Goal: Task Accomplishment & Management: Manage account settings

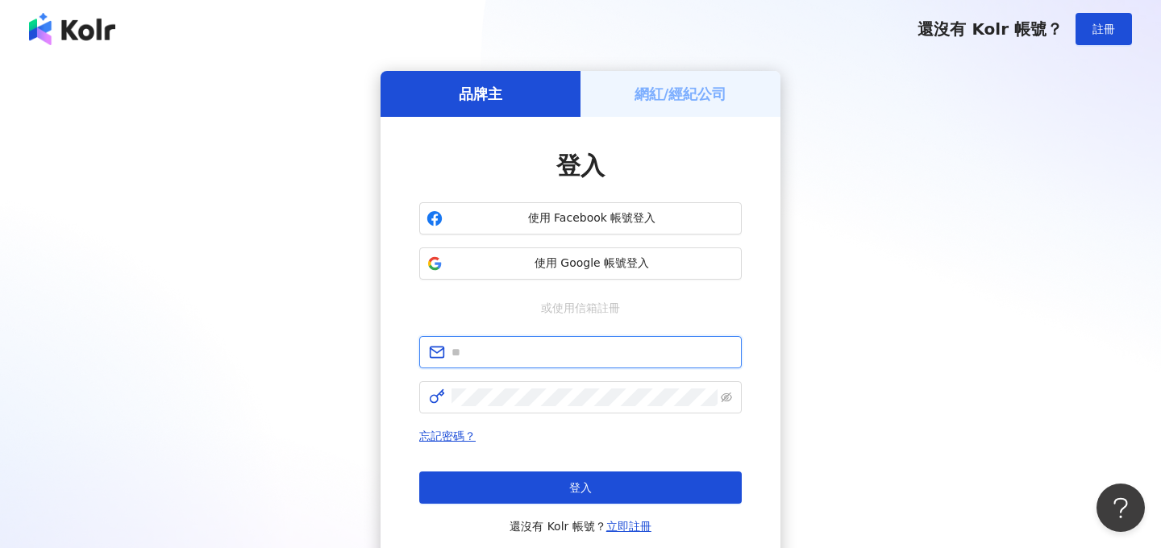
click at [510, 360] on input "text" at bounding box center [592, 352] width 281 height 18
type input "**********"
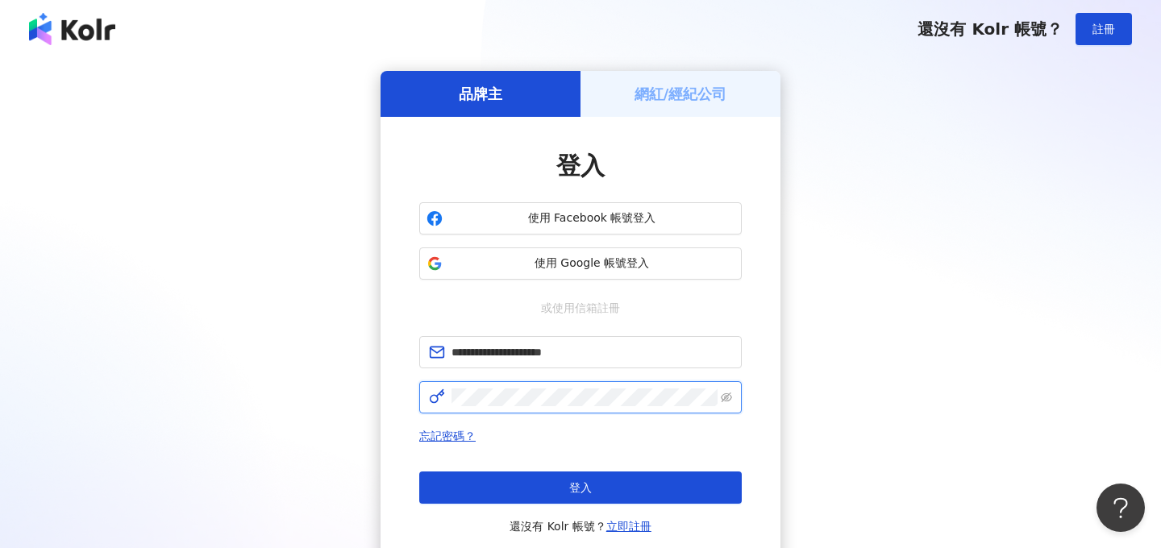
click button "登入" at bounding box center [580, 488] width 323 height 32
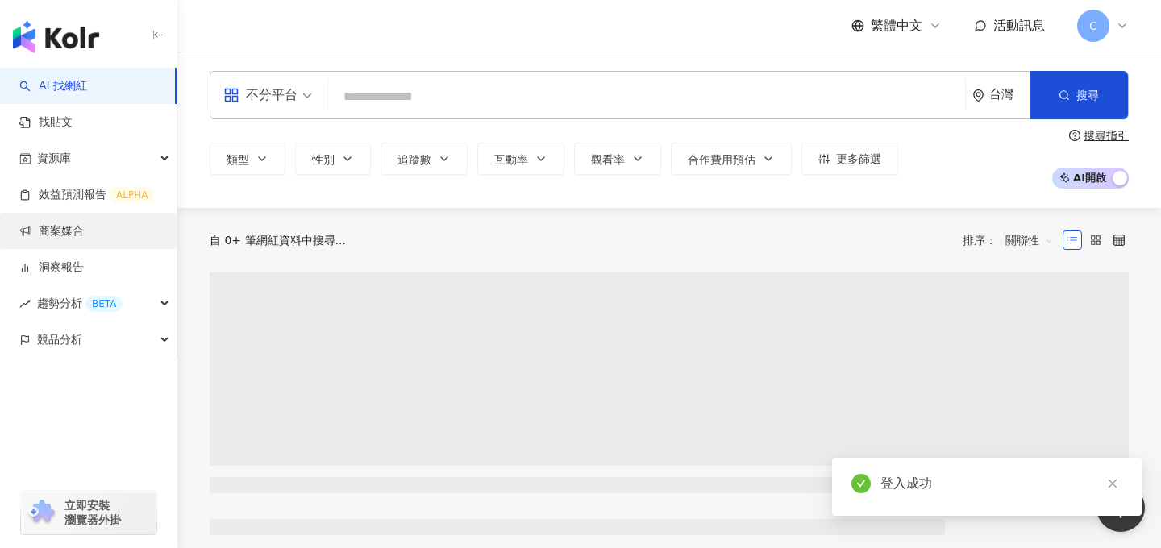
click at [81, 230] on link "商案媒合" at bounding box center [51, 231] width 65 height 16
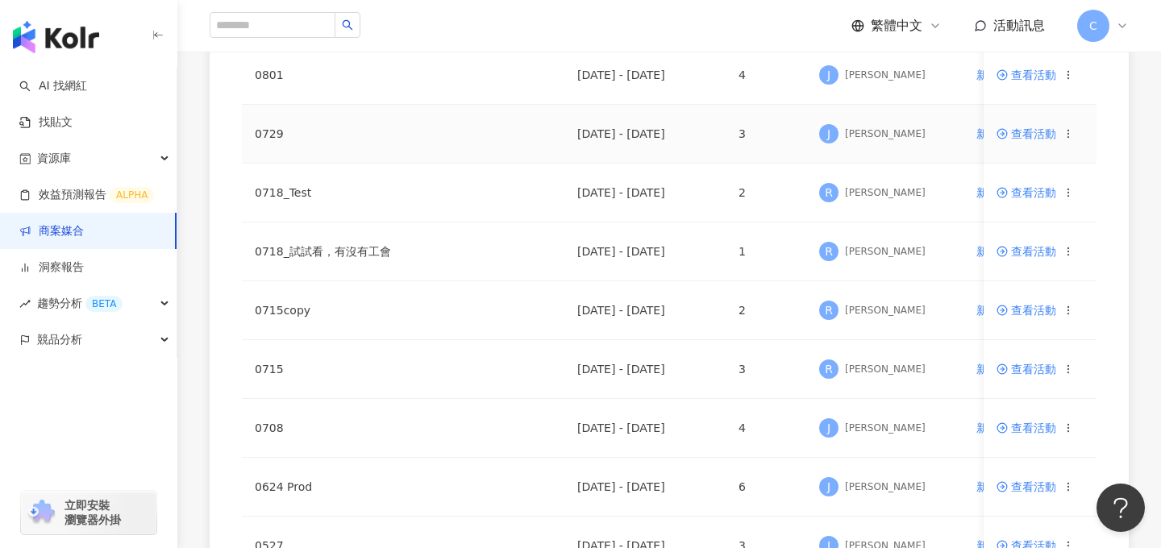
scroll to position [260, 0]
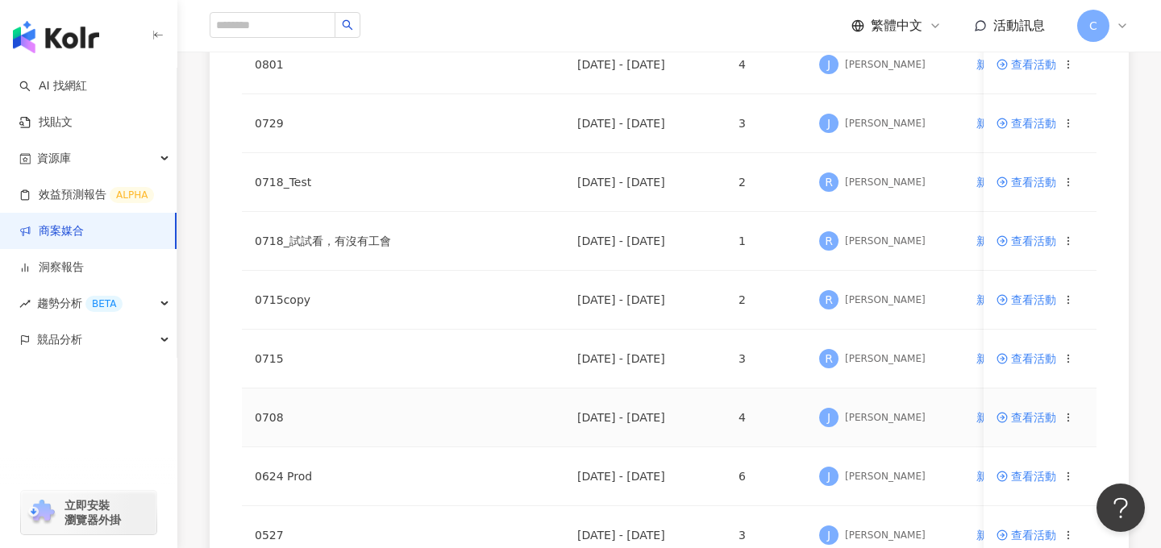
click at [1032, 420] on span "查看活動" at bounding box center [1027, 417] width 60 height 11
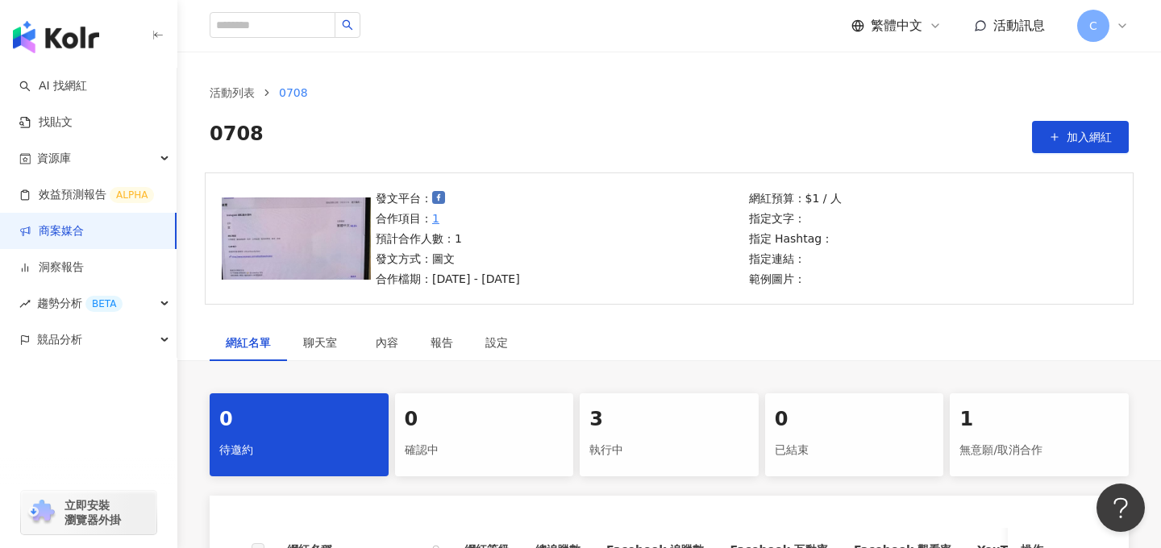
scroll to position [178, 0]
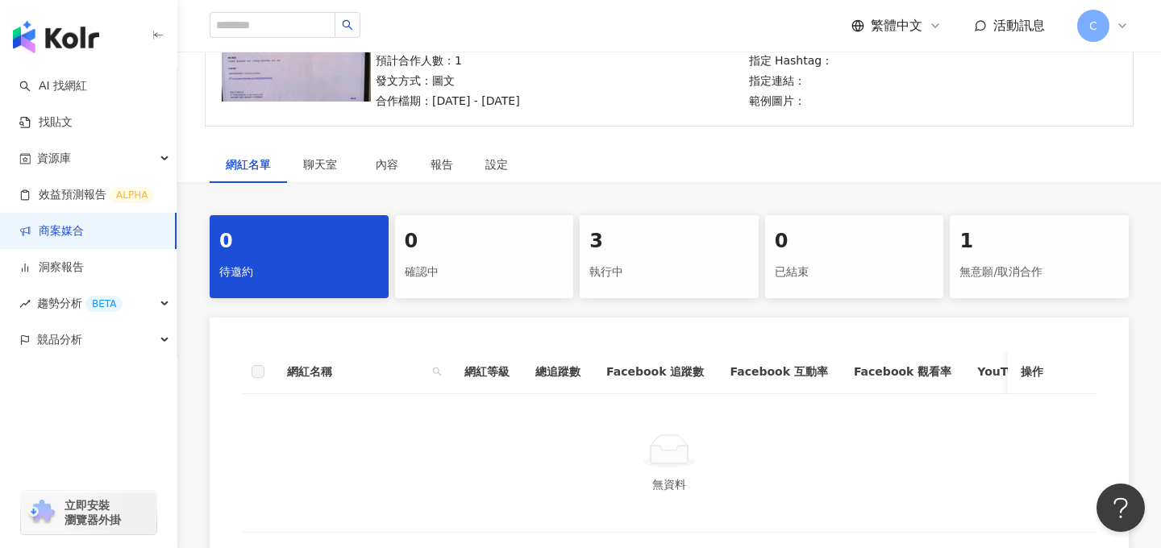
click at [647, 268] on div "執行中" at bounding box center [669, 272] width 160 height 27
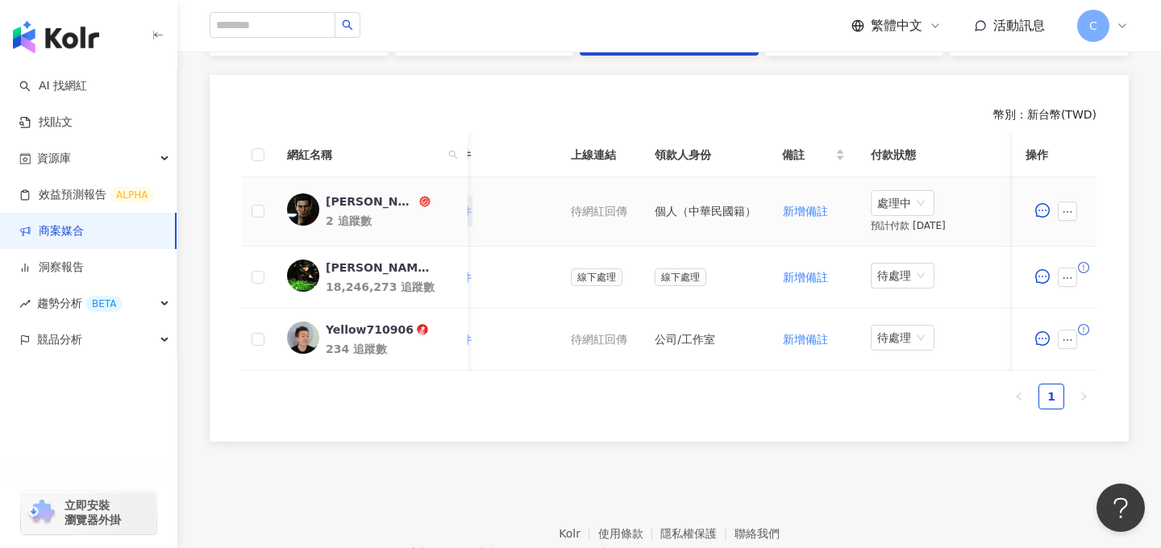
scroll to position [0, 720]
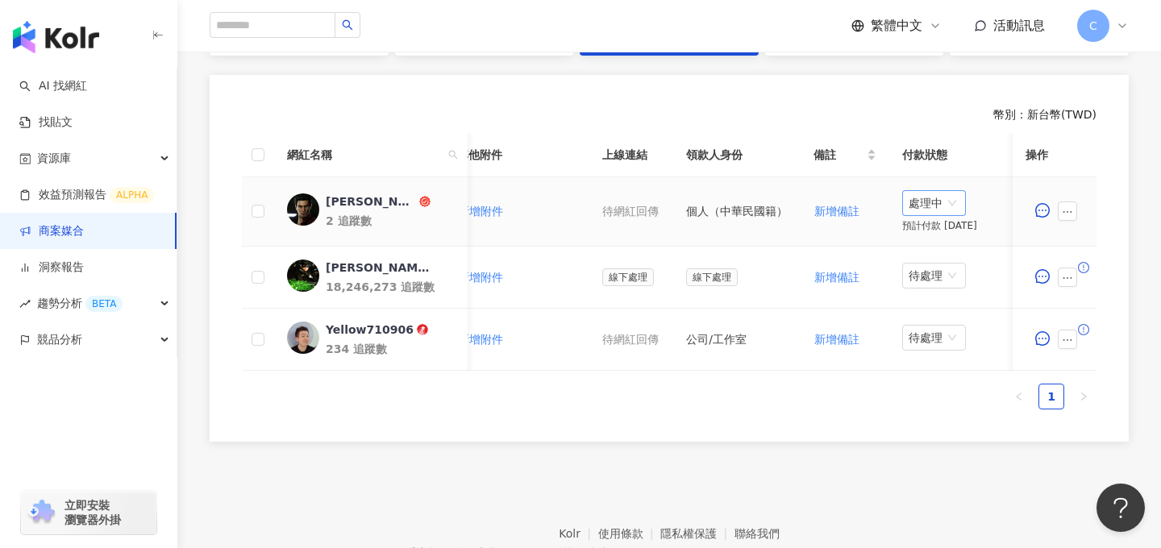
click at [938, 205] on span "處理中" at bounding box center [934, 203] width 51 height 24
click at [936, 227] on div "待處理" at bounding box center [931, 236] width 65 height 27
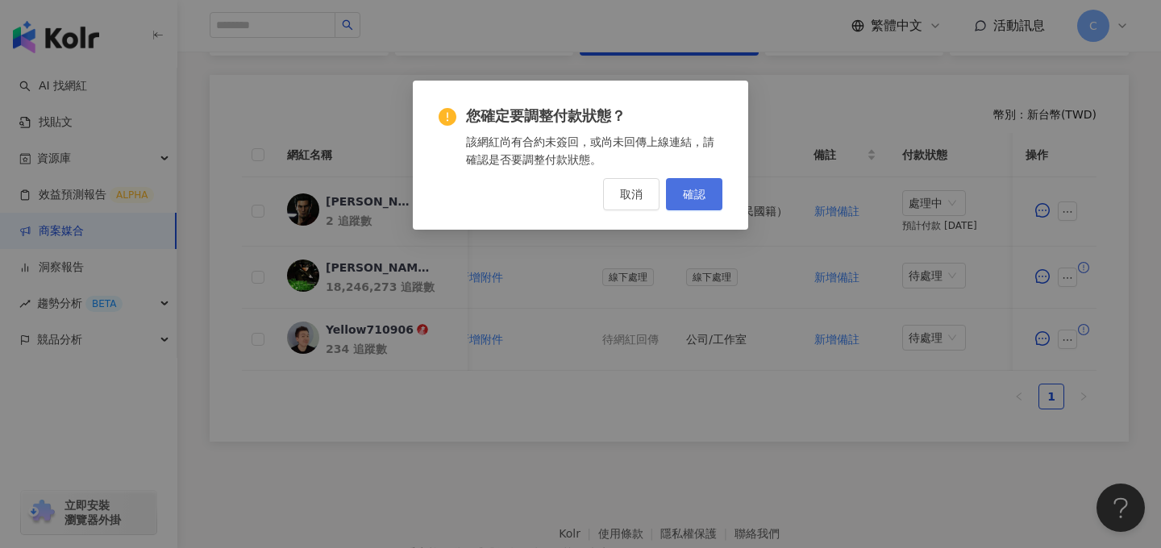
click at [693, 184] on button "確認" at bounding box center [694, 194] width 56 height 32
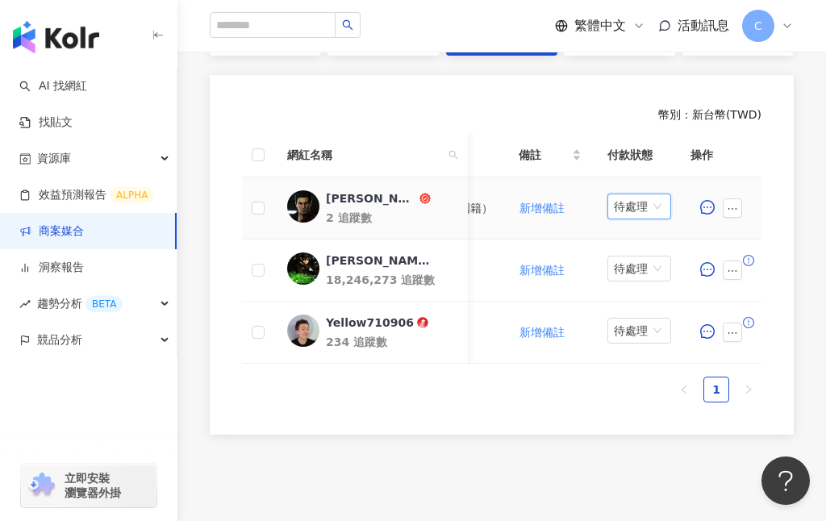
scroll to position [0, 1087]
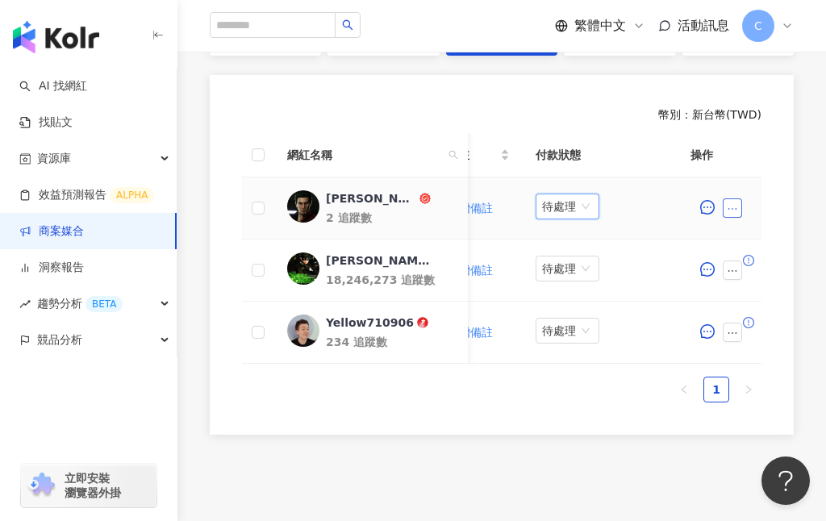
click at [740, 209] on button "button" at bounding box center [731, 207] width 19 height 19
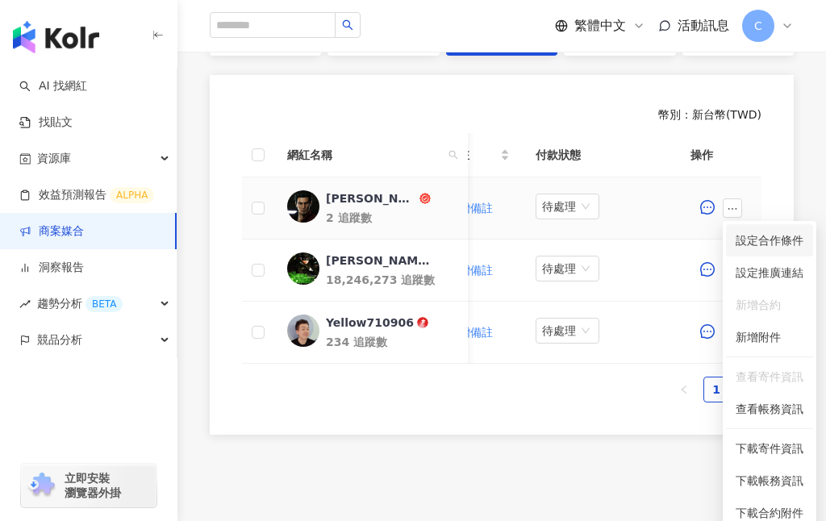
click at [753, 248] on span "設定合作條件" at bounding box center [769, 240] width 68 height 18
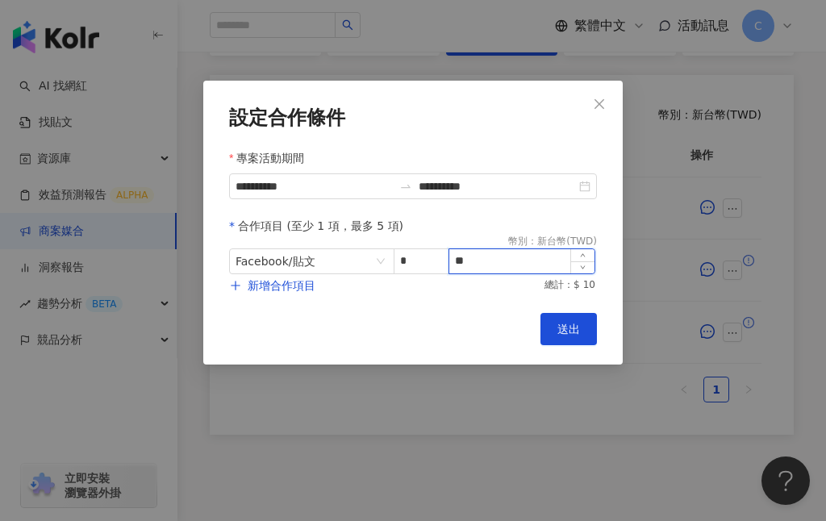
click at [497, 263] on input "**" at bounding box center [521, 261] width 145 height 24
type input "*******"
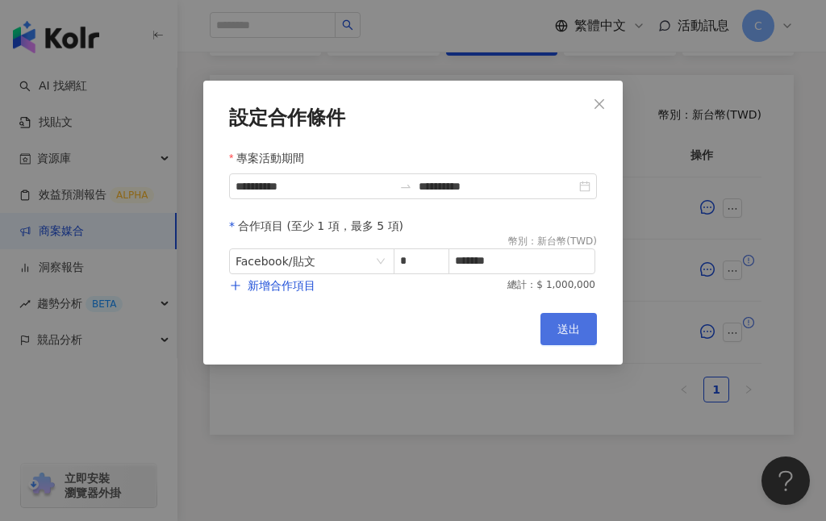
click at [561, 325] on span "送出" at bounding box center [568, 329] width 23 height 13
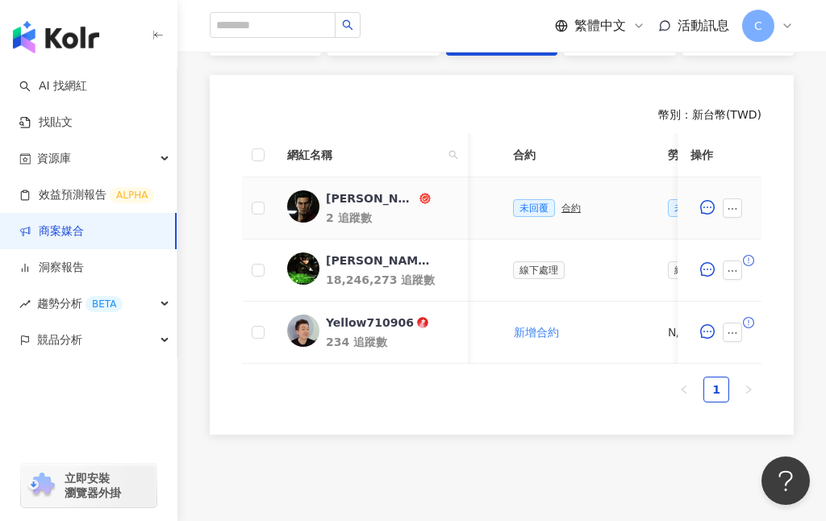
scroll to position [0, 425]
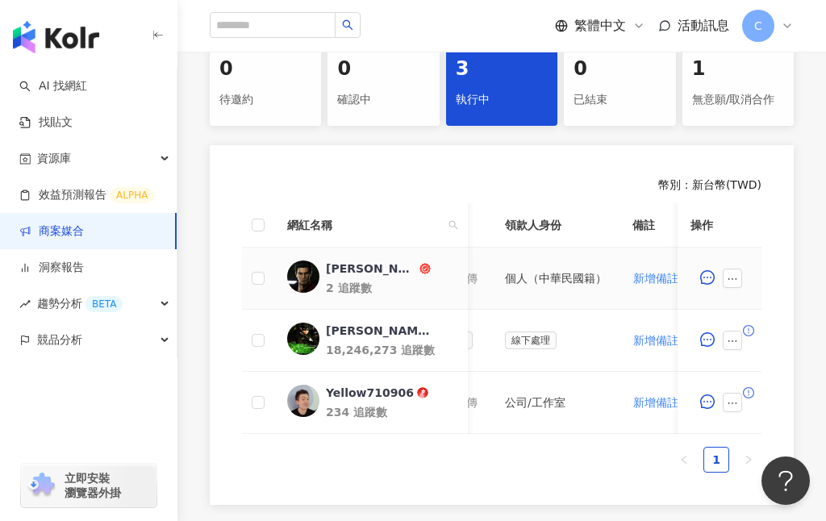
scroll to position [0, 1105]
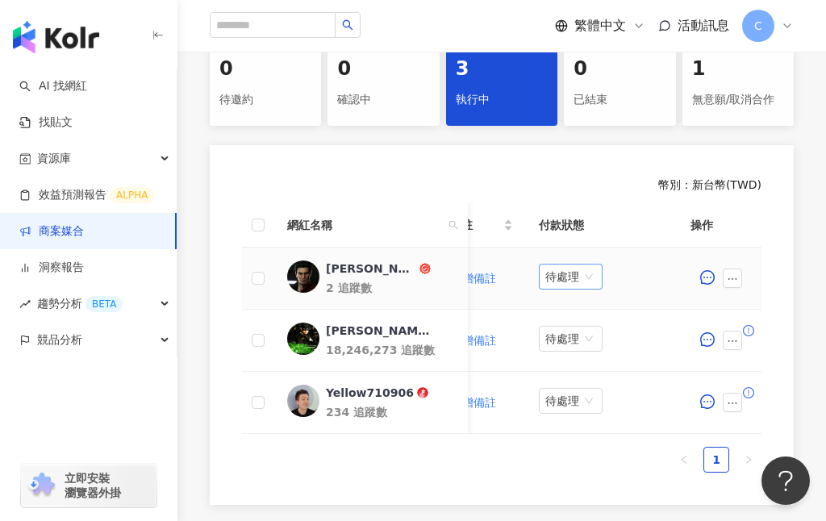
click at [567, 277] on span "待處理" at bounding box center [570, 276] width 51 height 24
click at [563, 338] on div "處理中" at bounding box center [564, 337] width 45 height 18
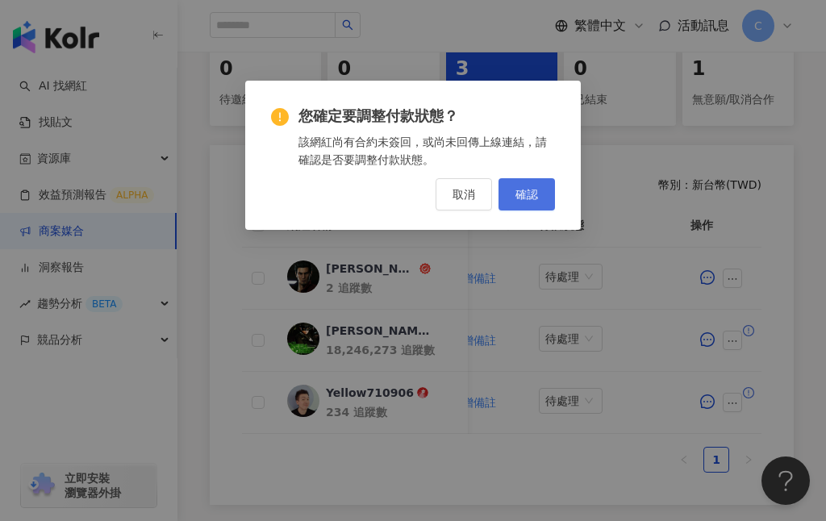
click at [525, 185] on button "確認" at bounding box center [526, 194] width 56 height 32
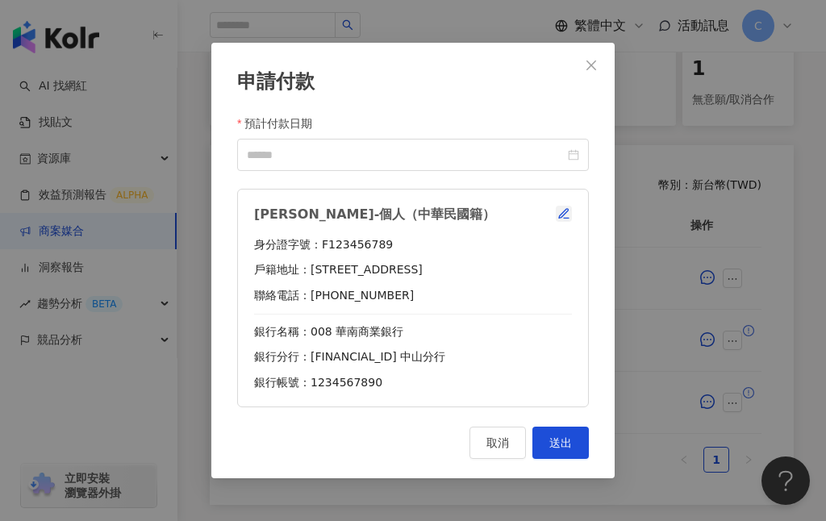
click at [569, 215] on icon "button" at bounding box center [563, 213] width 13 height 13
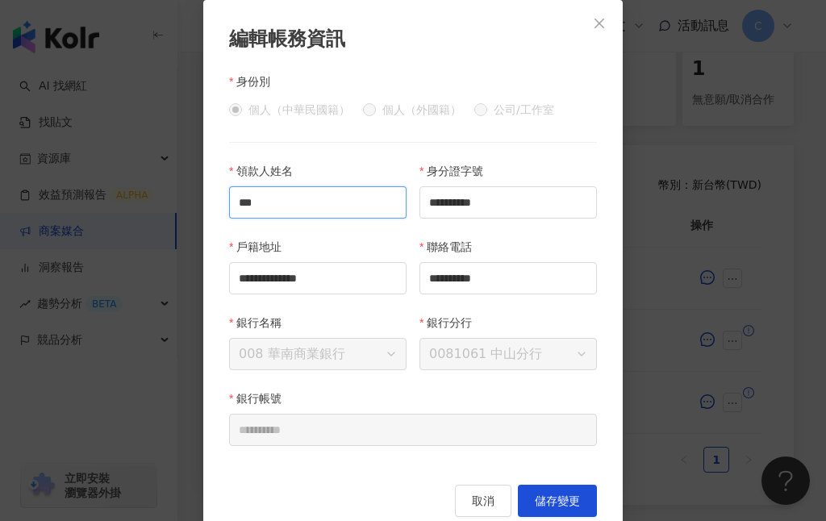
click at [332, 199] on input "***" at bounding box center [317, 202] width 177 height 32
type input "******"
click at [567, 312] on div "**********" at bounding box center [508, 276] width 190 height 76
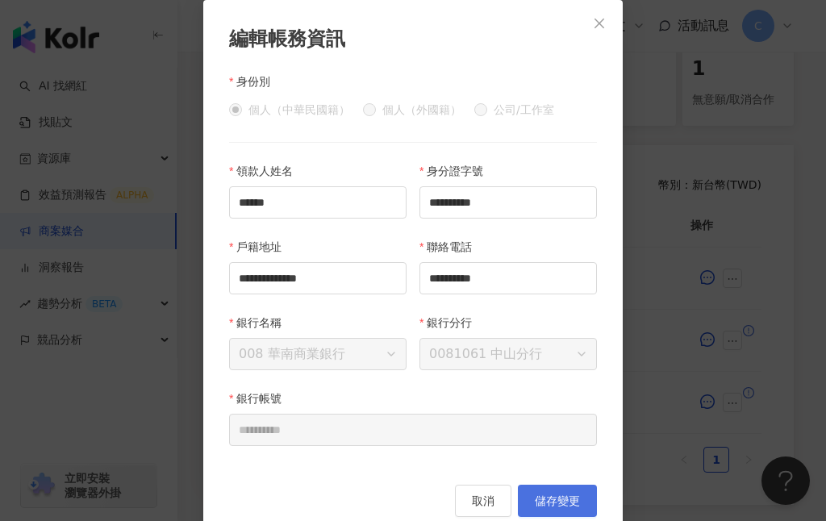
click at [550, 497] on span "儲存變更" at bounding box center [557, 500] width 45 height 13
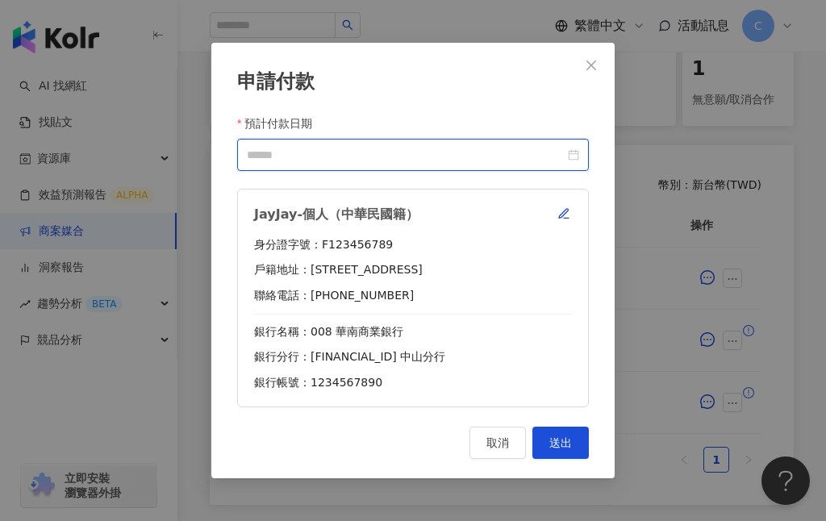
click at [356, 146] on input "預計付款日期" at bounding box center [406, 155] width 318 height 18
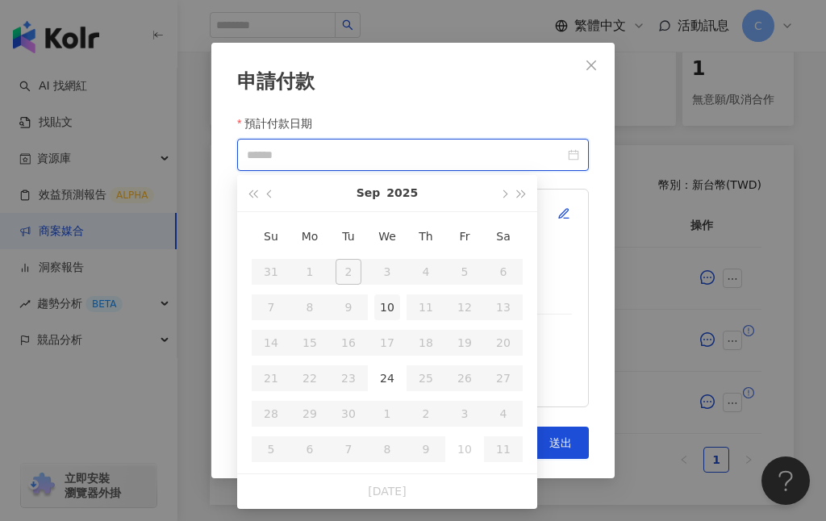
type input "**********"
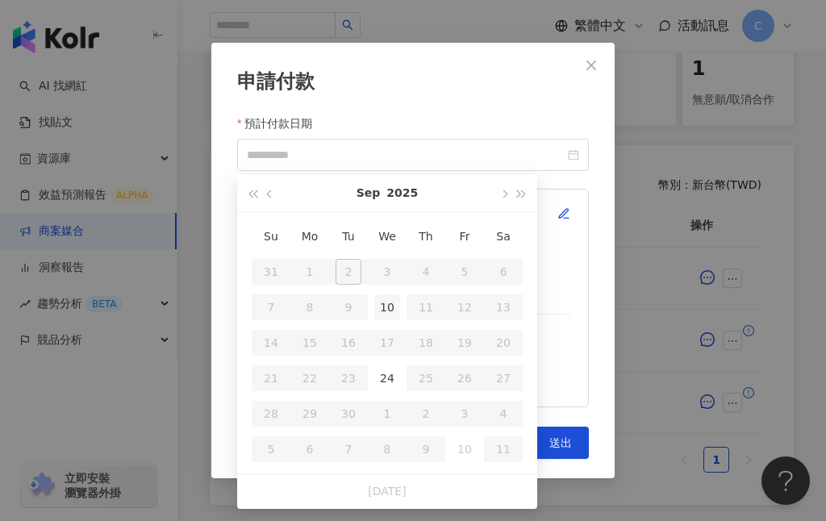
click at [377, 308] on div "10" at bounding box center [387, 307] width 26 height 26
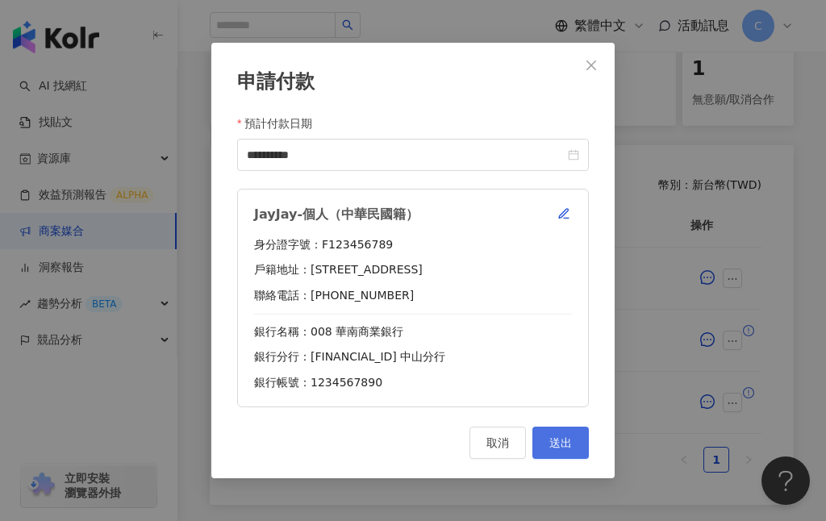
click at [580, 449] on button "送出" at bounding box center [560, 443] width 56 height 32
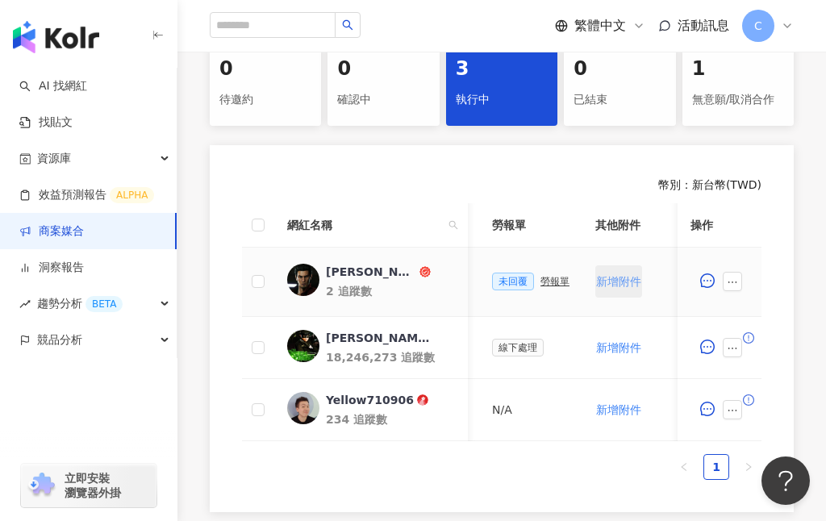
scroll to position [0, 560]
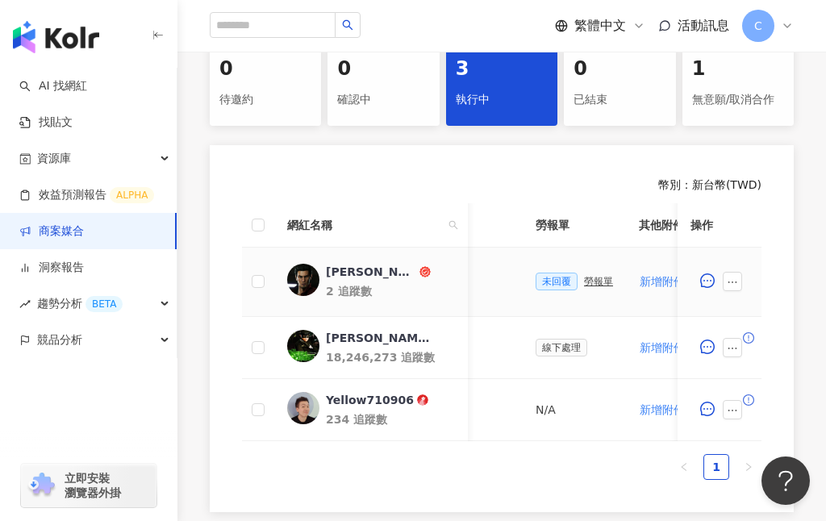
click at [590, 285] on div "勞報單" at bounding box center [598, 281] width 29 height 11
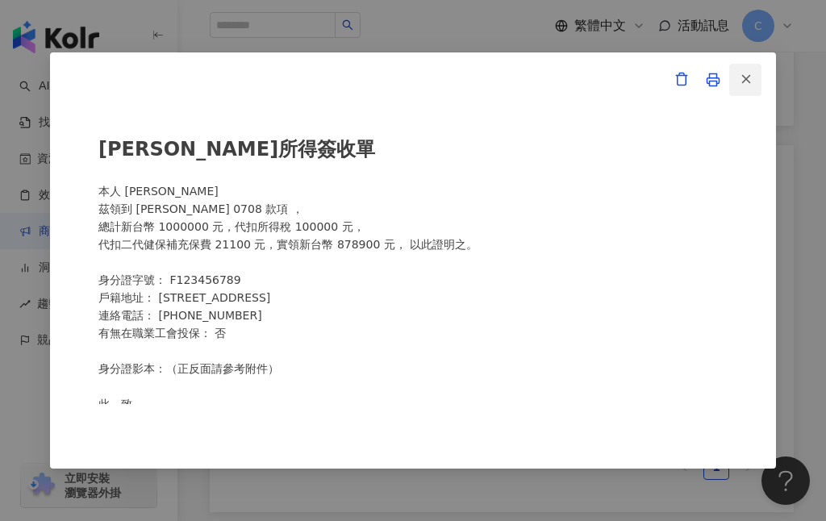
click at [748, 85] on icon "button" at bounding box center [746, 79] width 15 height 15
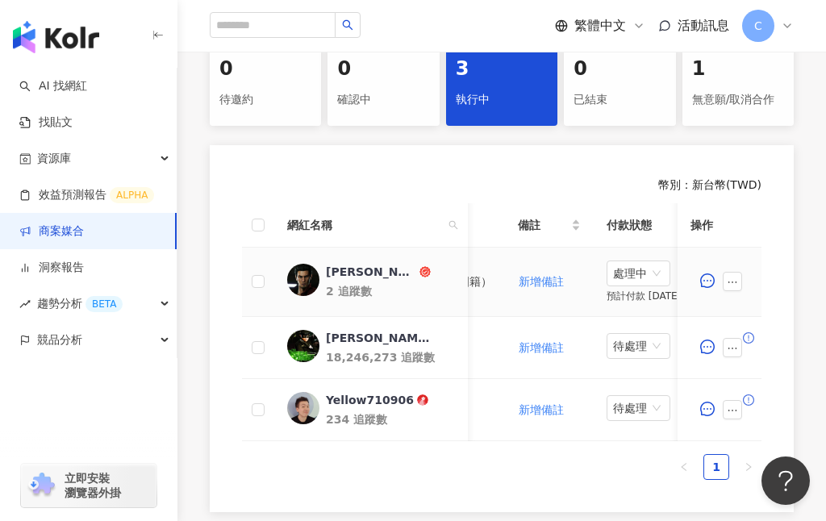
scroll to position [0, 1039]
click at [629, 277] on span "處理中" at bounding box center [636, 273] width 51 height 24
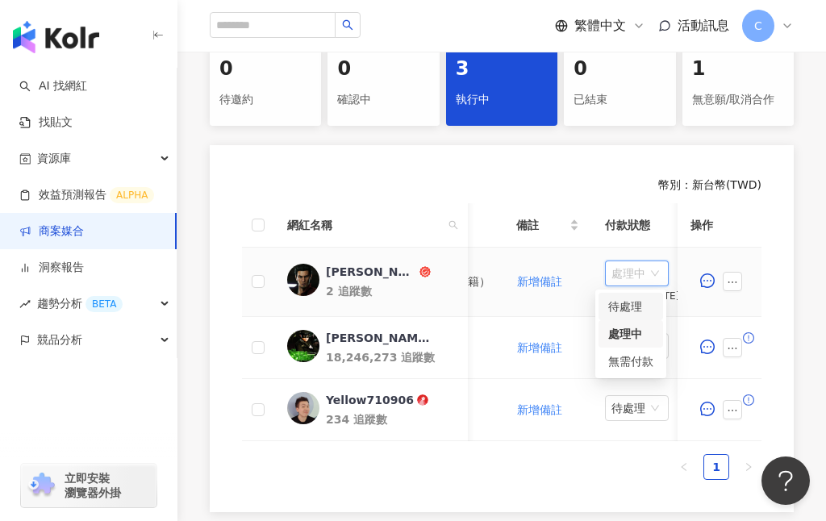
click at [617, 310] on div "待處理" at bounding box center [630, 307] width 45 height 18
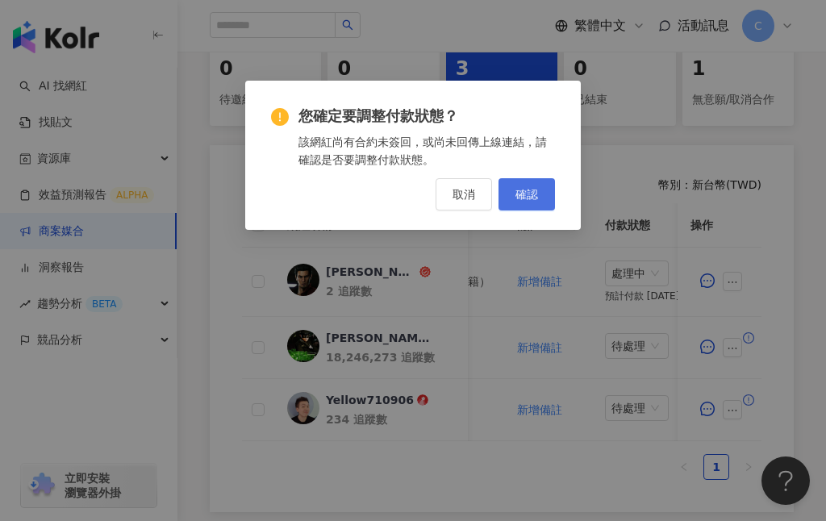
click at [533, 198] on span "確認" at bounding box center [526, 194] width 23 height 13
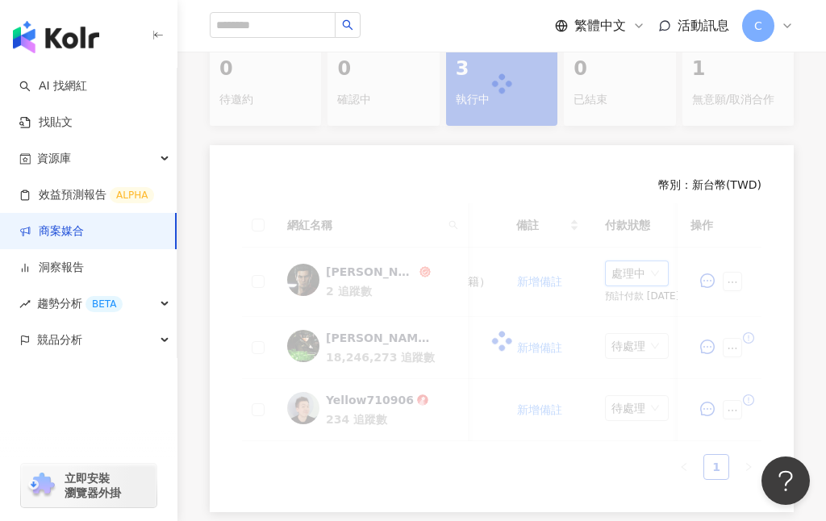
scroll to position [351, 0]
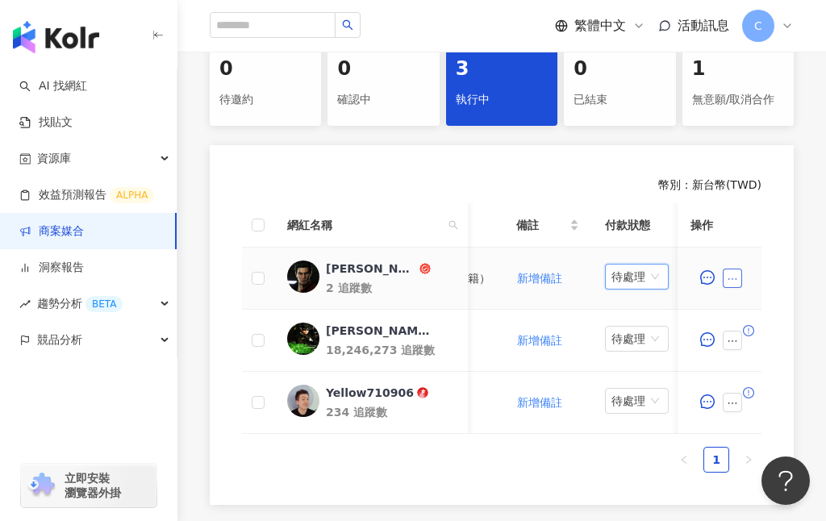
click at [727, 275] on icon "ellipsis" at bounding box center [731, 278] width 11 height 11
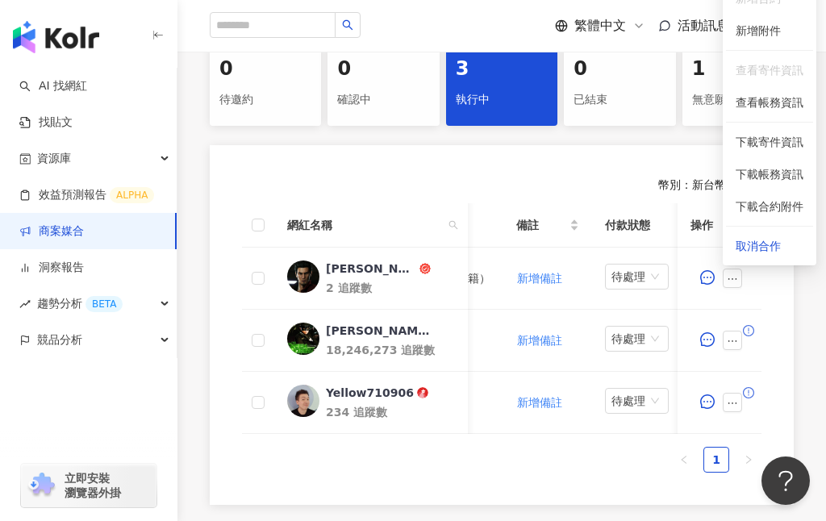
click at [779, 318] on div "幣別 ： 新台幣 ( TWD ) 網紅名稱 合作總酬勞 (含稅) 合作項目 推廣連結 合約 勞報單 其他附件 上線連結 領款人身份 備註 付款狀態 操作 Ja…" at bounding box center [502, 325] width 584 height 360
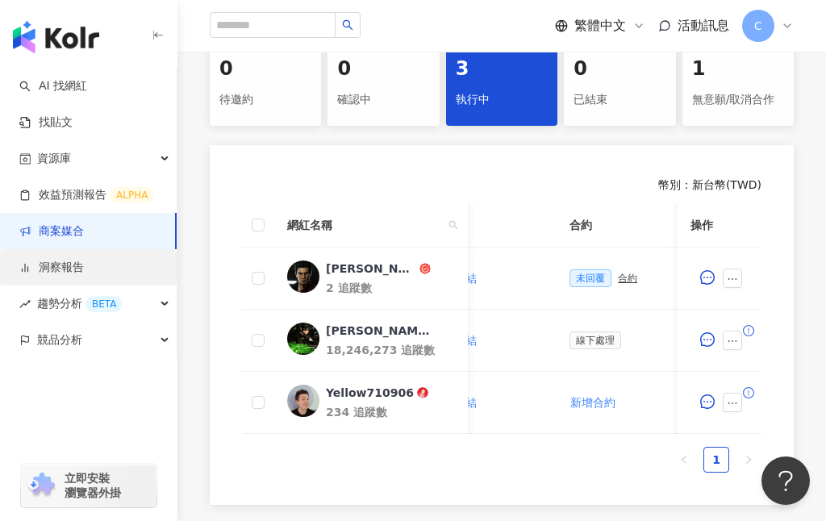
scroll to position [0, 365]
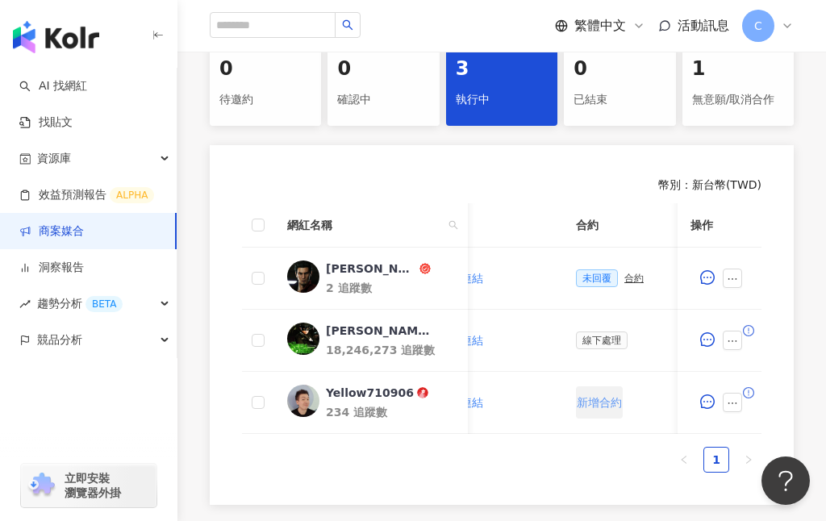
click at [588, 404] on span "新增合約" at bounding box center [598, 402] width 45 height 13
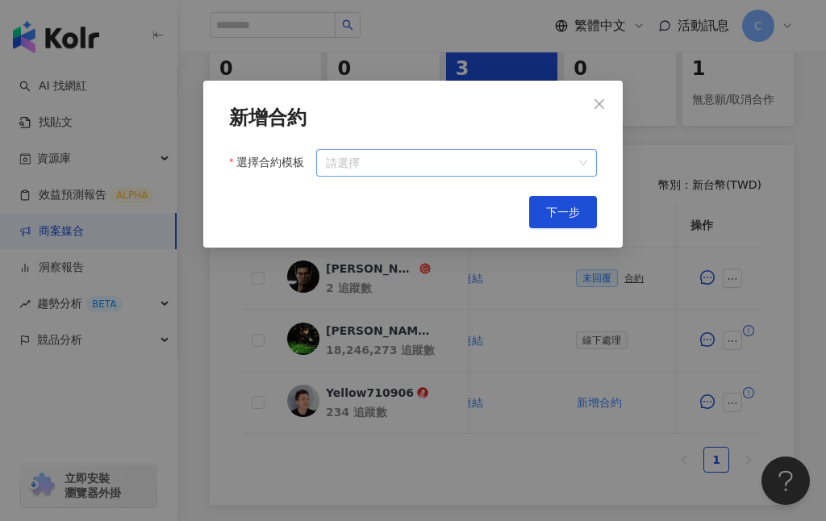
click at [433, 160] on input "選擇合約模板" at bounding box center [456, 163] width 261 height 26
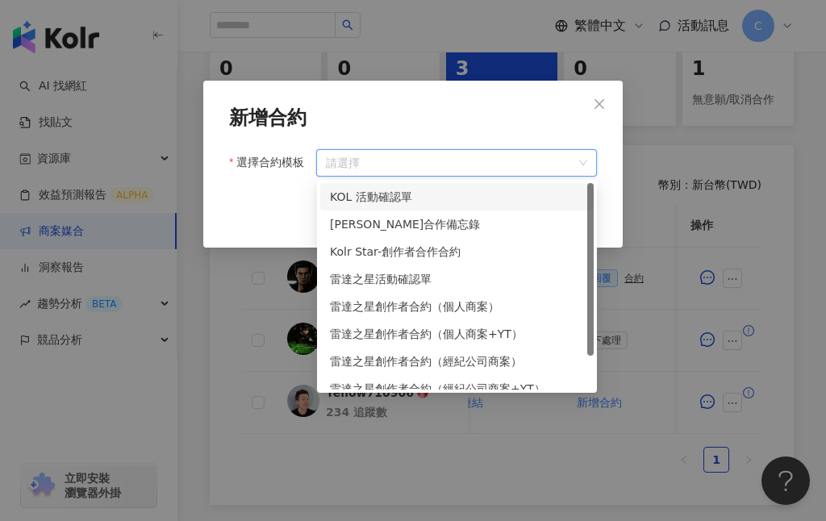
click at [384, 198] on div "KOL 活動確認單" at bounding box center [457, 197] width 254 height 18
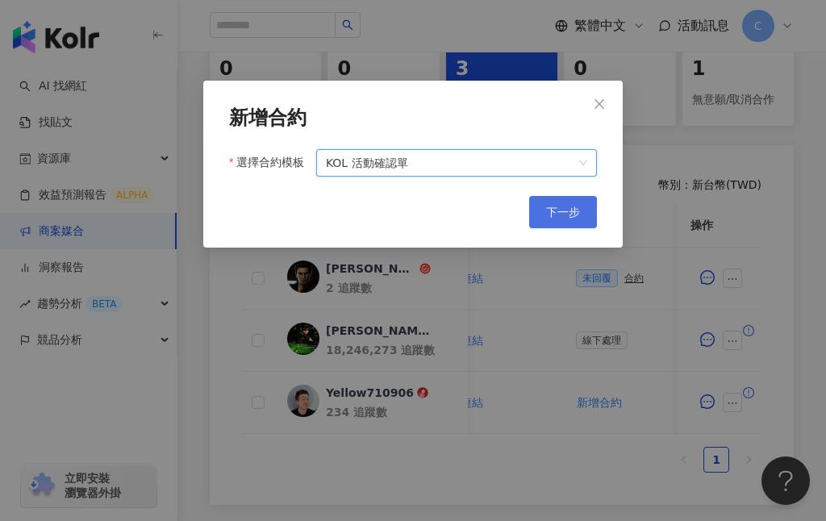
click at [566, 213] on span "下一步" at bounding box center [563, 212] width 34 height 13
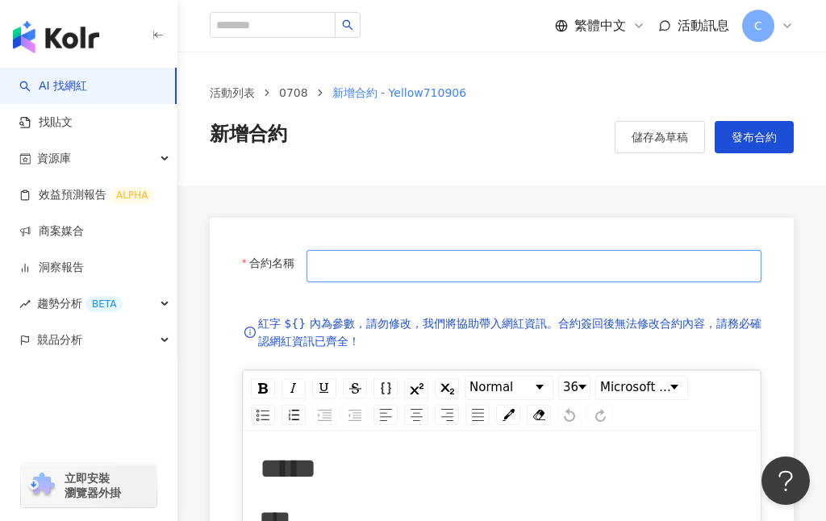
click at [355, 281] on input "合約名稱" at bounding box center [533, 266] width 455 height 32
type input "**"
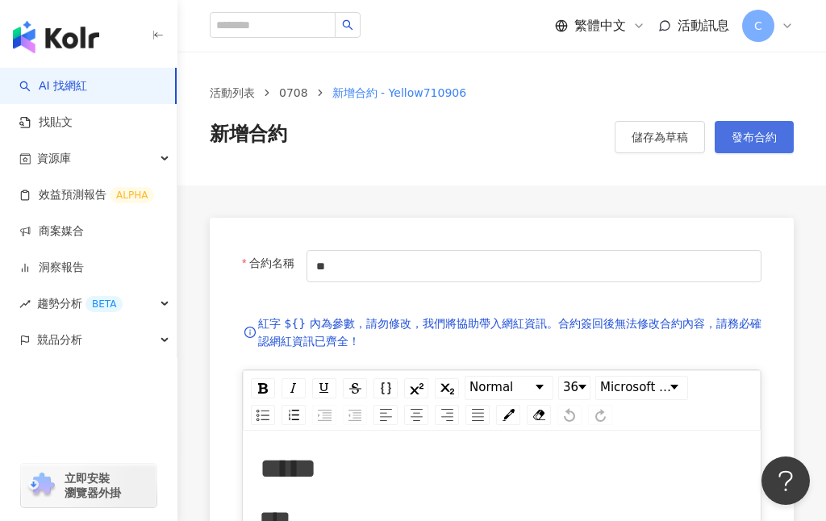
click at [763, 127] on button "發布合約" at bounding box center [753, 137] width 79 height 32
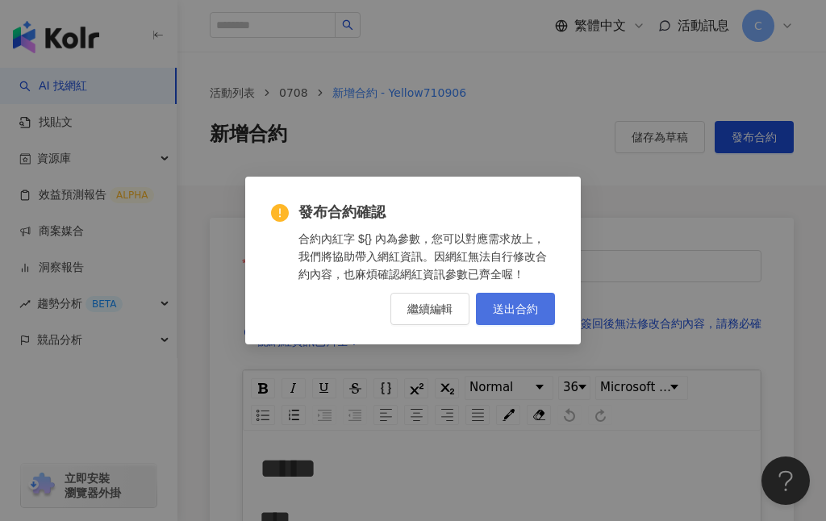
click at [506, 308] on span "送出合約" at bounding box center [515, 308] width 45 height 13
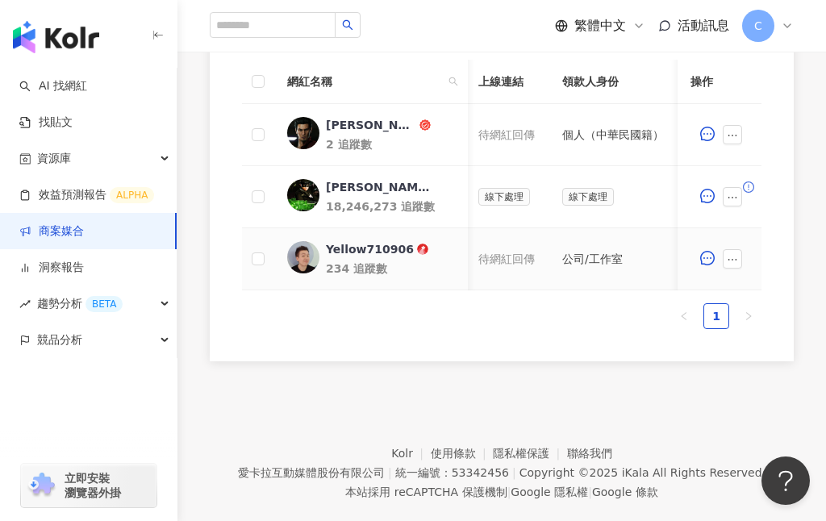
scroll to position [0, 872]
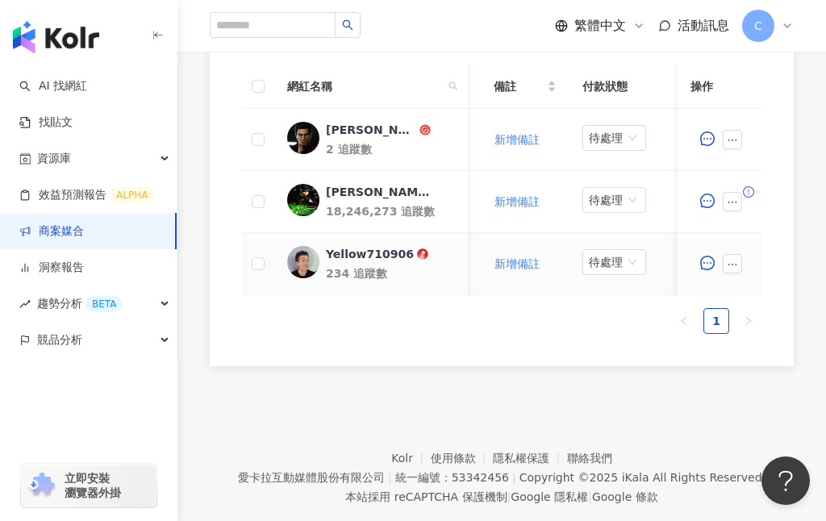
scroll to position [0, 1105]
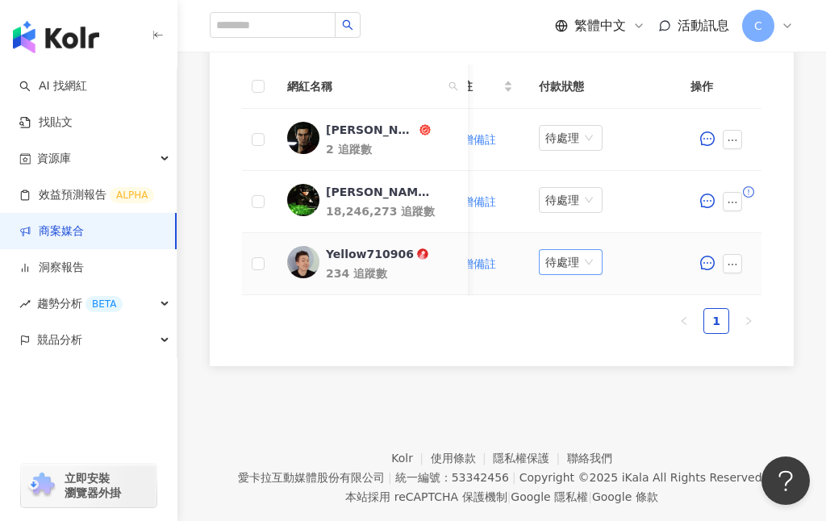
click at [583, 263] on span "待處理" at bounding box center [570, 262] width 51 height 24
click at [557, 328] on div "處理中" at bounding box center [564, 323] width 45 height 18
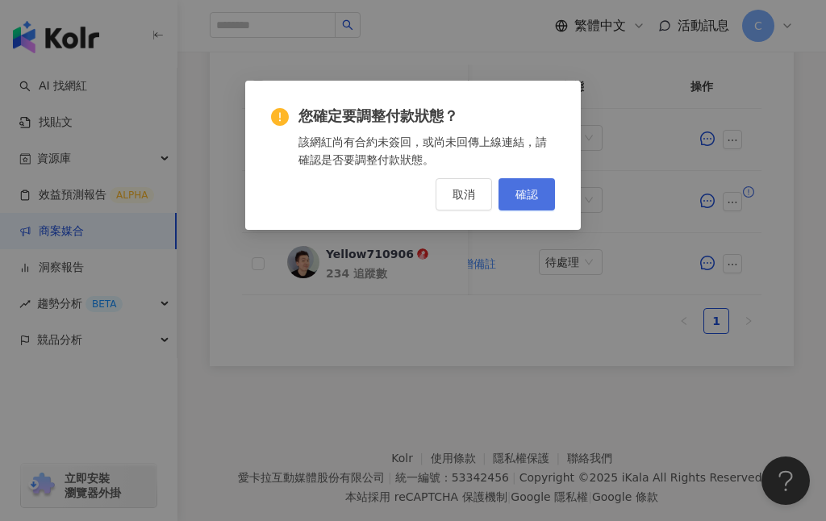
click at [535, 194] on span "確認" at bounding box center [526, 194] width 23 height 13
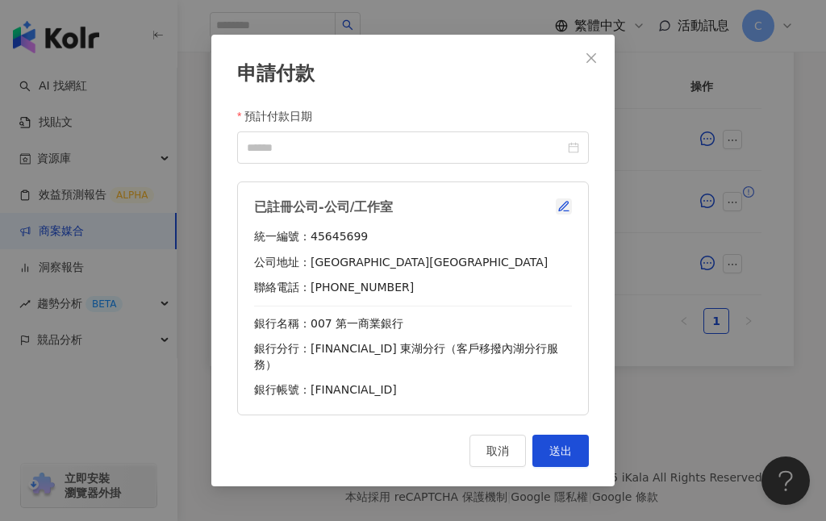
click at [568, 213] on icon "button" at bounding box center [563, 206] width 13 height 13
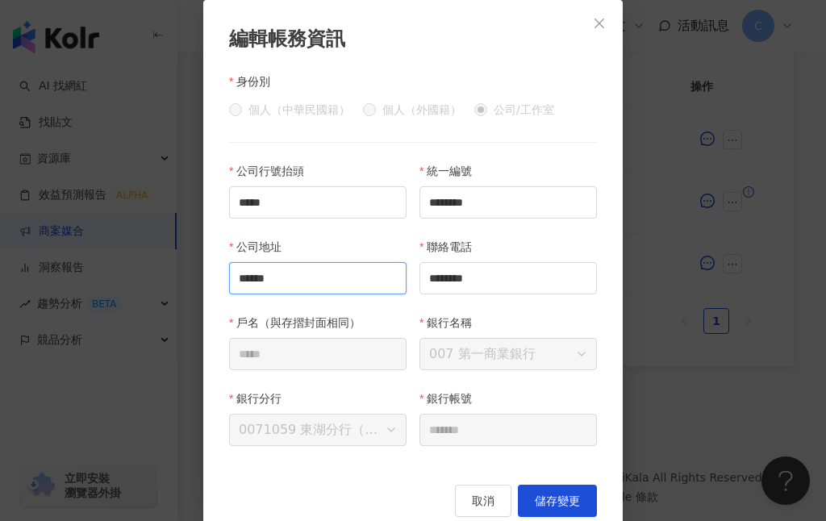
click at [340, 275] on input "******" at bounding box center [317, 278] width 177 height 32
type input "**********"
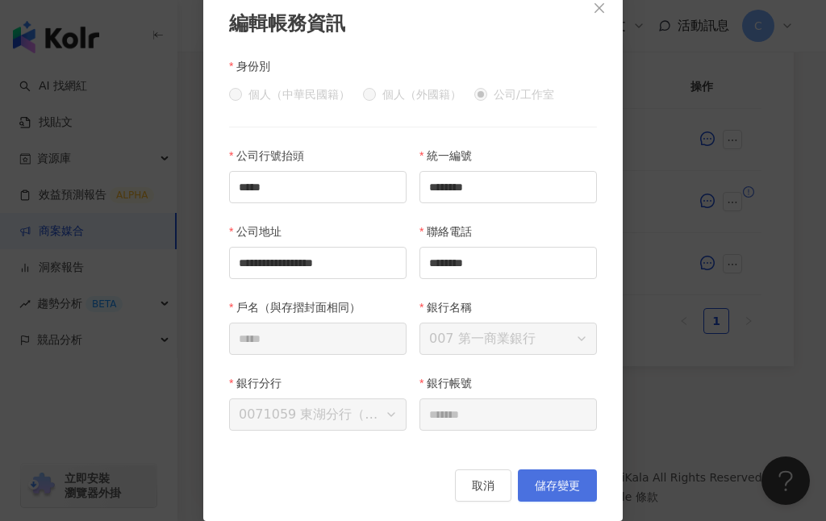
click at [567, 491] on span "儲存變更" at bounding box center [557, 485] width 45 height 13
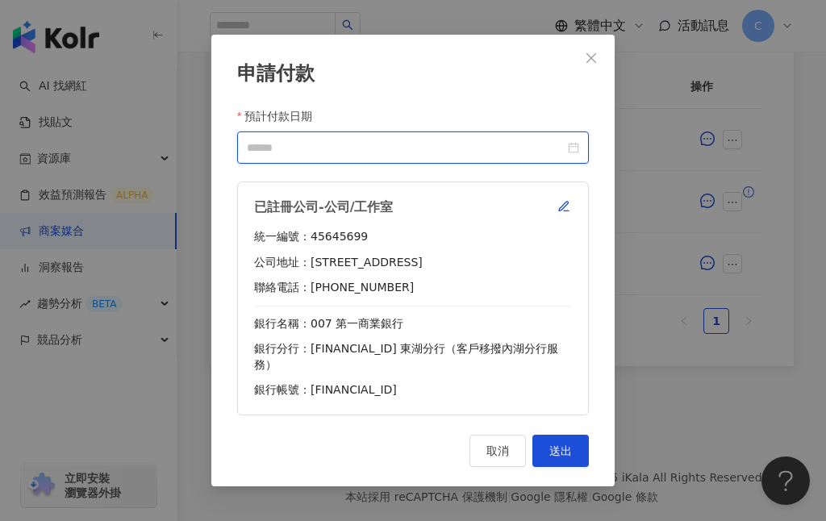
click at [356, 156] on input "預計付款日期" at bounding box center [406, 148] width 318 height 18
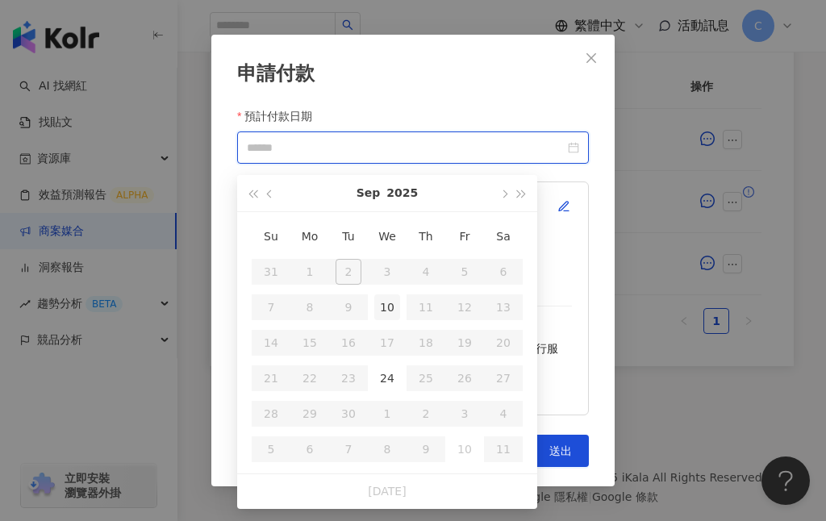
type input "**********"
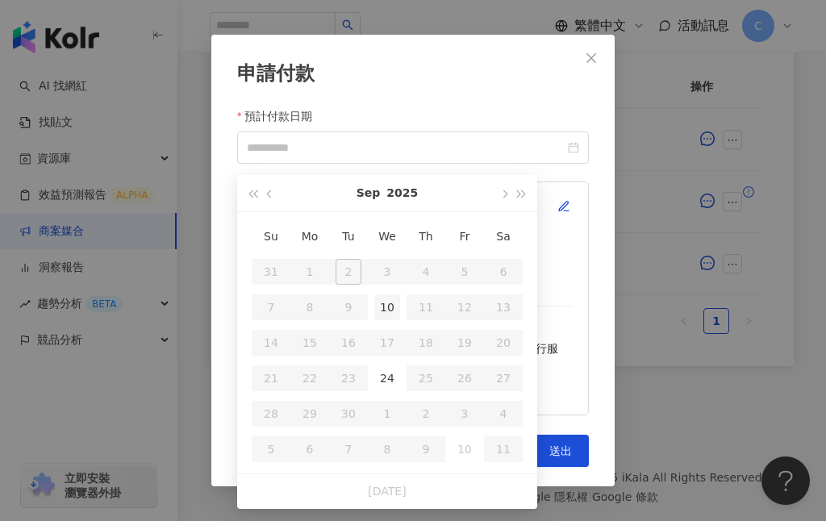
click at [384, 308] on div "10" at bounding box center [387, 307] width 26 height 26
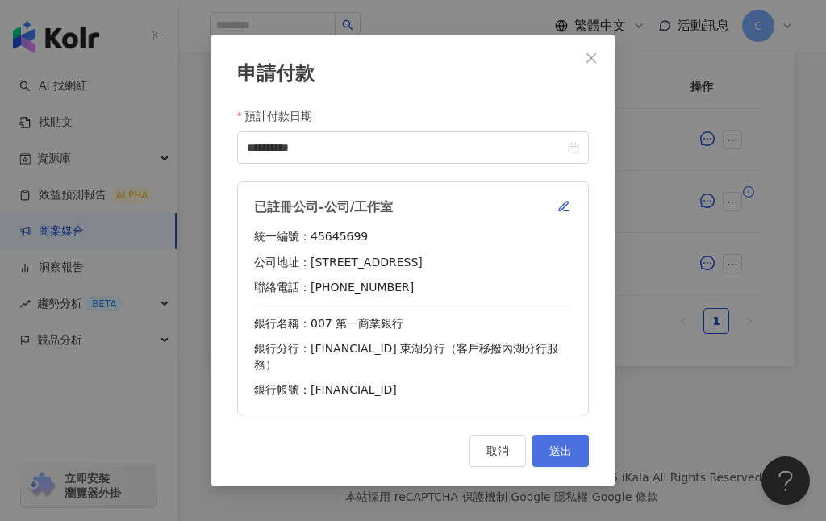
click at [567, 445] on span "送出" at bounding box center [560, 450] width 23 height 13
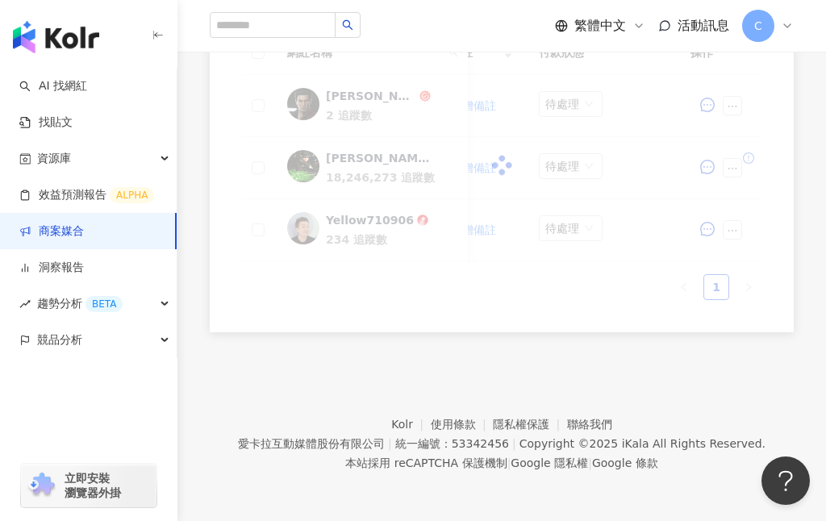
scroll to position [489, 0]
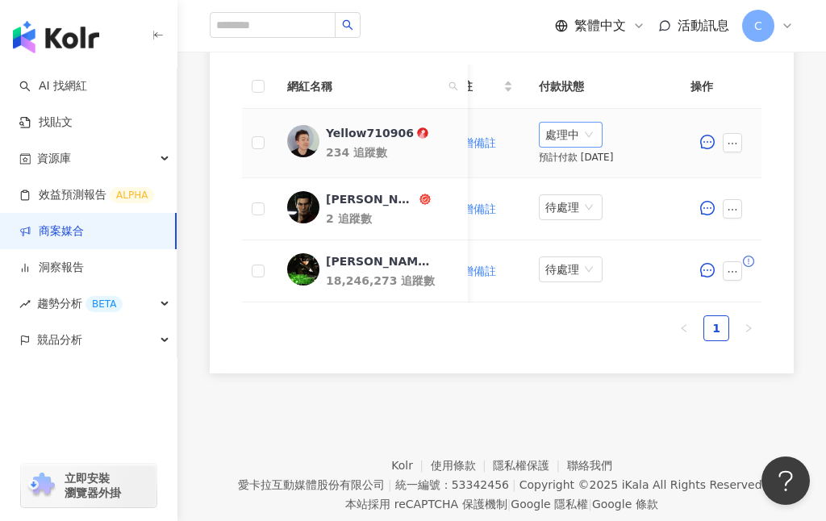
click at [568, 134] on span "處理中" at bounding box center [570, 135] width 51 height 24
click at [564, 169] on div "待處理" at bounding box center [564, 168] width 45 height 18
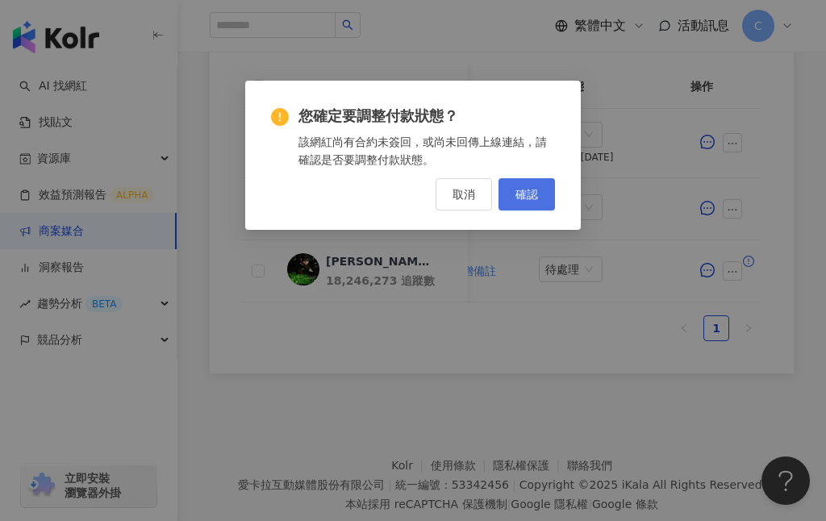
click at [528, 194] on span "確認" at bounding box center [526, 194] width 23 height 13
